Goal: Information Seeking & Learning: Check status

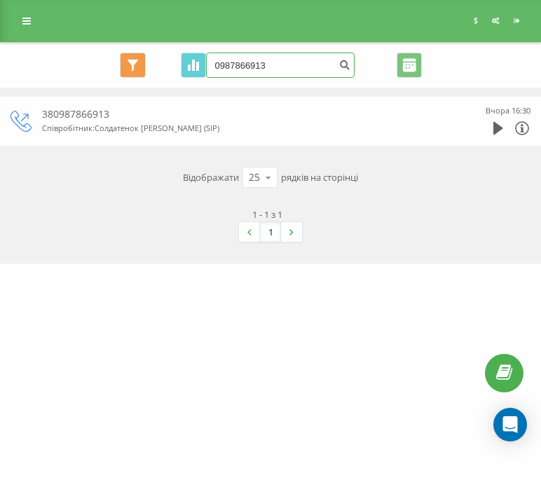
drag, startPoint x: 284, startPoint y: 67, endPoint x: 210, endPoint y: 67, distance: 74.3
click at [208, 67] on input "0987866913" at bounding box center [280, 65] width 149 height 25
paste input "(099) 361-87-60"
click at [272, 66] on input "(099) 361-87-60" at bounding box center [280, 65] width 149 height 25
click at [259, 64] on input "(099) 361-8760" at bounding box center [280, 65] width 149 height 25
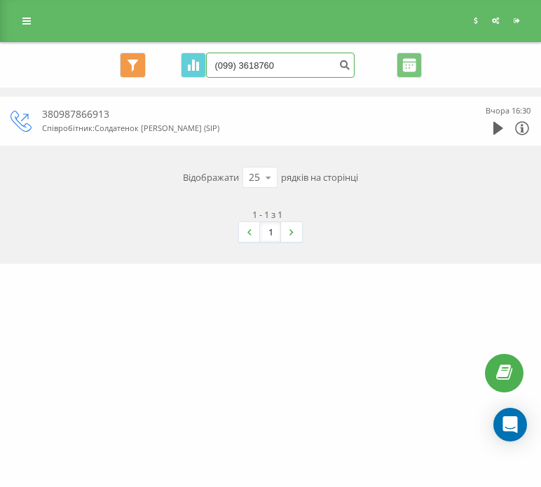
click at [243, 64] on input "(099) 3618760" at bounding box center [280, 65] width 149 height 25
click at [223, 67] on input "(0993618760" at bounding box center [280, 65] width 149 height 25
type input "0993618760"
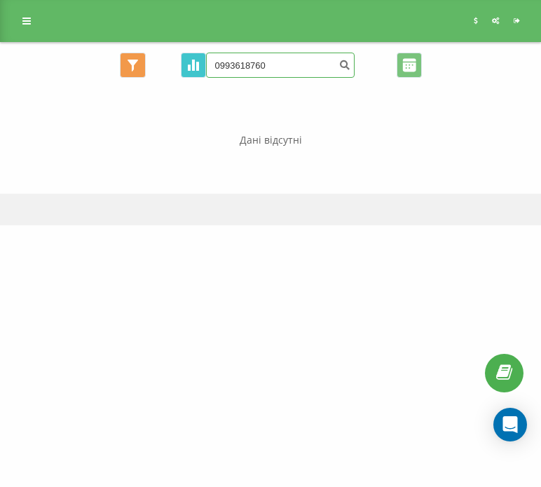
drag, startPoint x: 238, startPoint y: 71, endPoint x: 195, endPoint y: 71, distance: 42.0
click at [195, 71] on div "Всі дзвінки Основний Графік 0993618760 Експорт .csv .xls .xlsx 19.06.2025 - 19.…" at bounding box center [271, 65] width 520 height 25
paste input "38 (097) 960-61-51"
click at [285, 71] on input "38 (097) 960-61-51" at bounding box center [280, 65] width 149 height 25
click at [274, 71] on input "38 (097) 960-6151" at bounding box center [280, 65] width 149 height 25
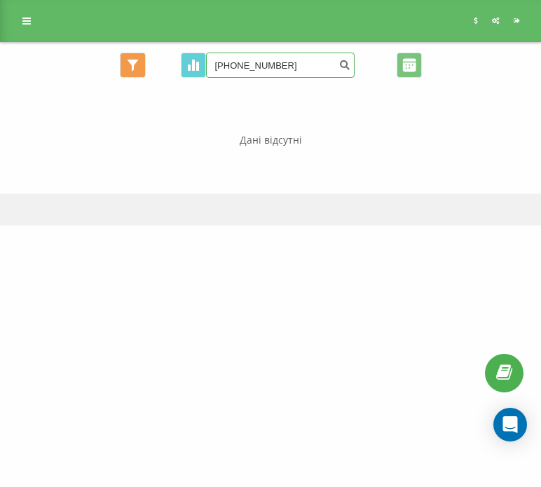
click at [255, 64] on input "38 (097) 9606151" at bounding box center [280, 65] width 149 height 25
click at [233, 72] on input "38 (0979606151" at bounding box center [280, 65] width 149 height 25
type input "380979606151"
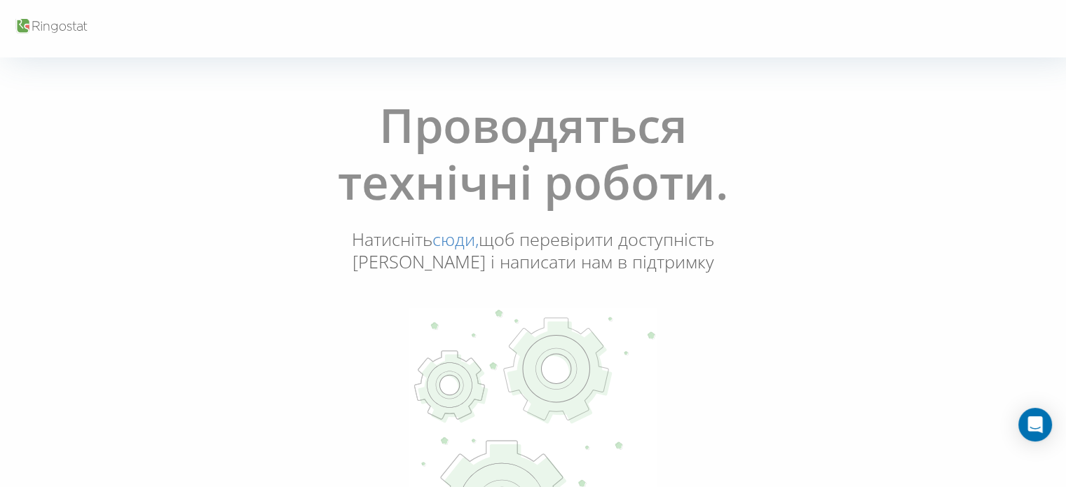
drag, startPoint x: 463, startPoint y: 238, endPoint x: 547, endPoint y: 249, distance: 84.0
click at [463, 238] on link "сюди," at bounding box center [455, 239] width 46 height 24
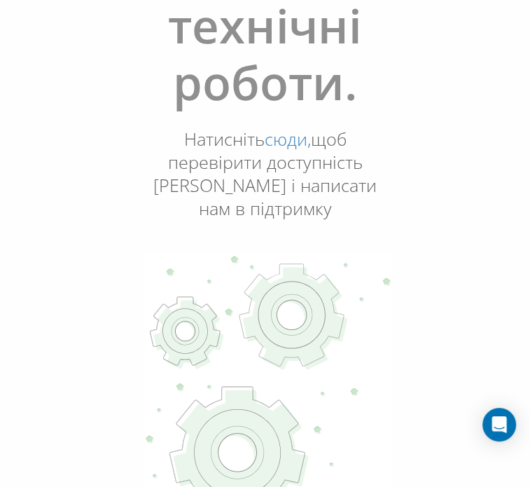
scroll to position [224, 0]
